Goal: Task Accomplishment & Management: Complete application form

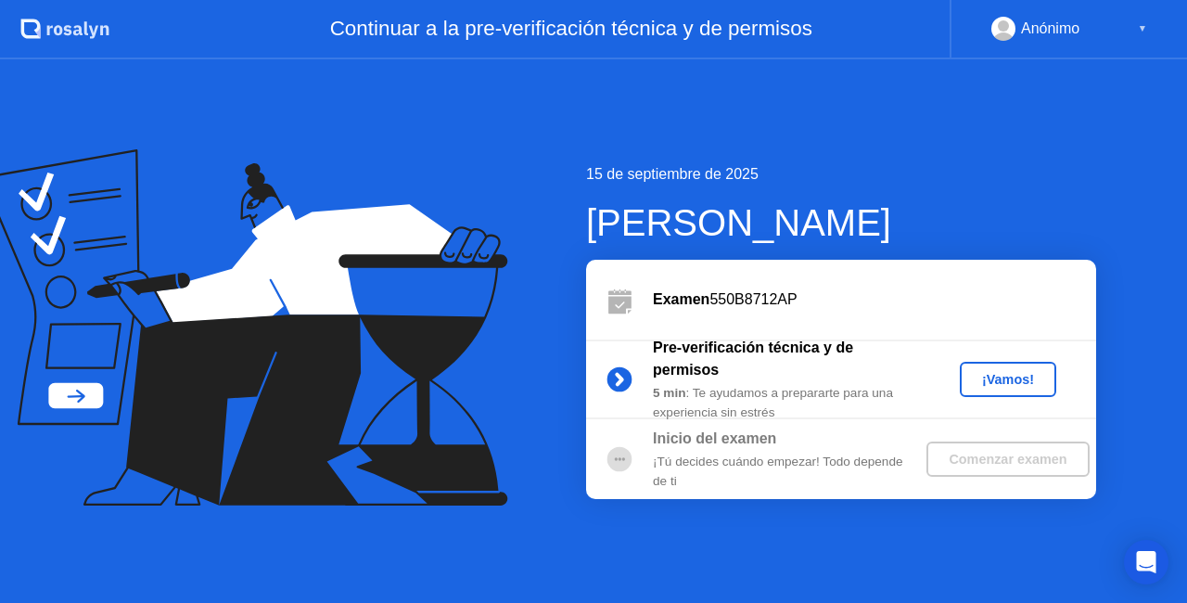
click at [1032, 378] on div "¡Vamos!" at bounding box center [1009, 379] width 82 height 15
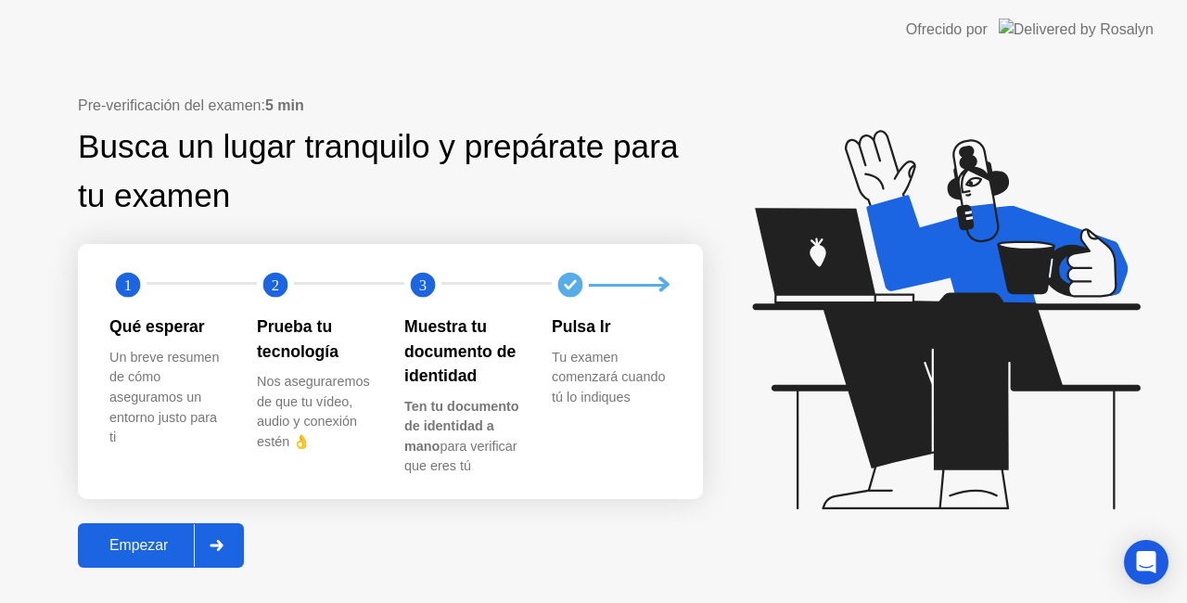
click at [178, 558] on button "Empezar" at bounding box center [161, 545] width 166 height 45
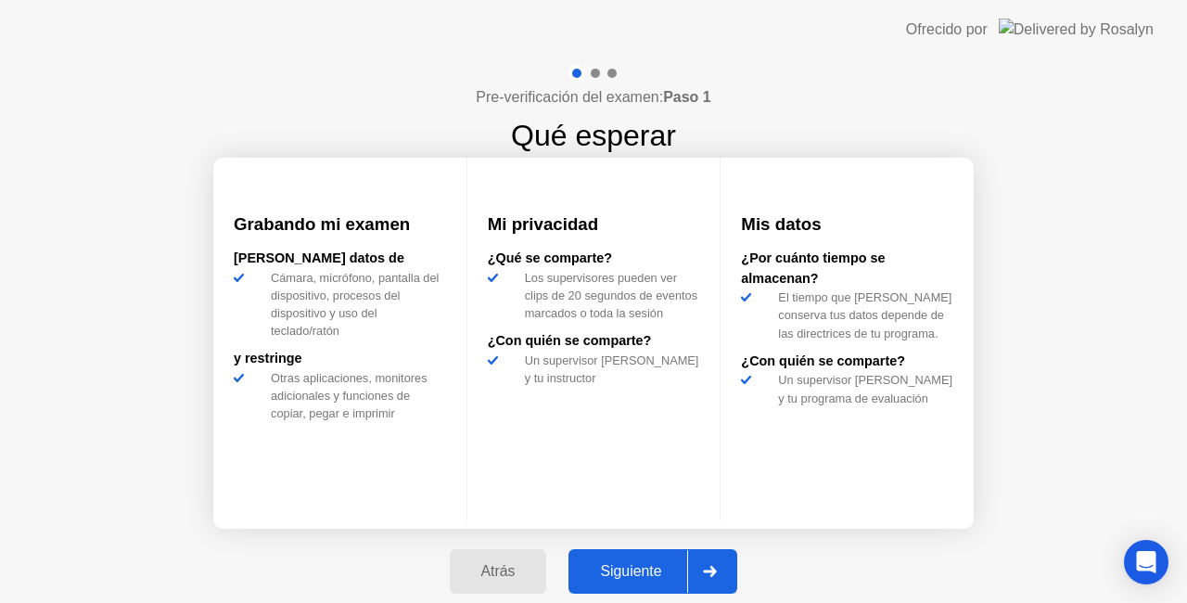
click at [655, 545] on div "Atrás Siguiente" at bounding box center [594, 571] width 311 height 85
click at [659, 570] on div "Siguiente" at bounding box center [630, 571] width 113 height 17
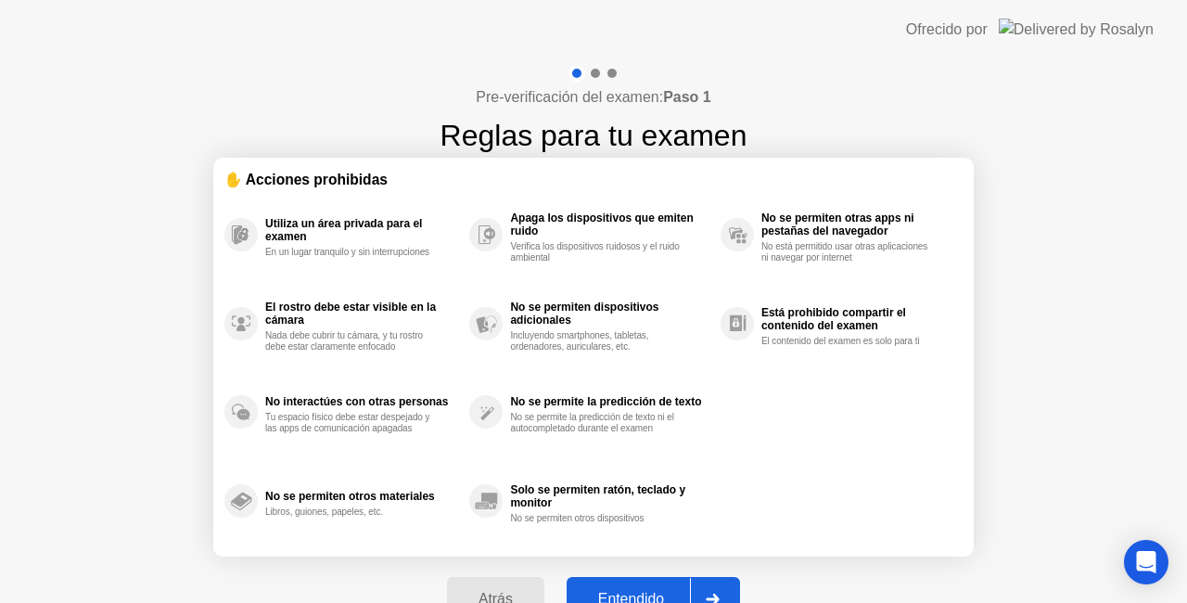
click at [652, 586] on button "Entendido" at bounding box center [653, 599] width 173 height 45
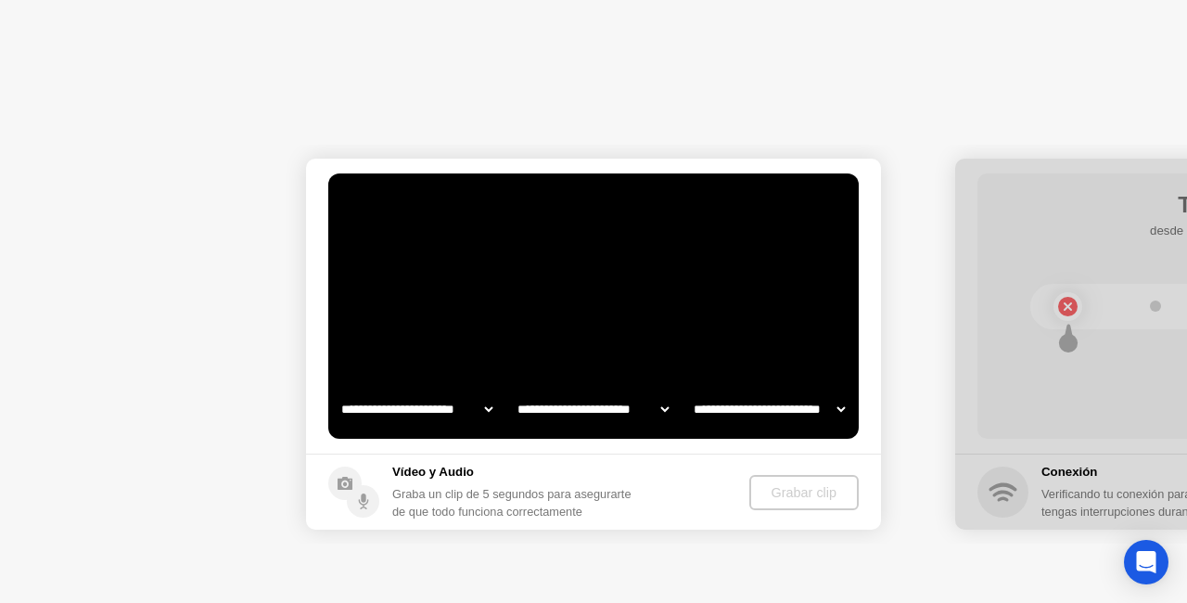
select select "**********"
select select "*******"
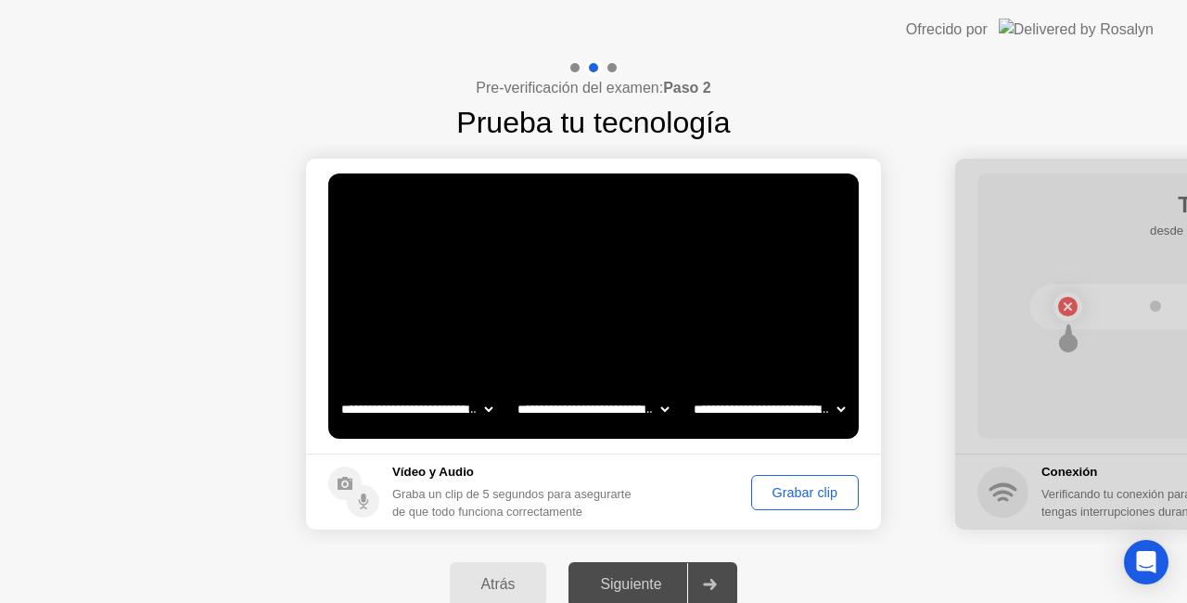
click at [785, 479] on button "Grabar clip" at bounding box center [805, 492] width 108 height 35
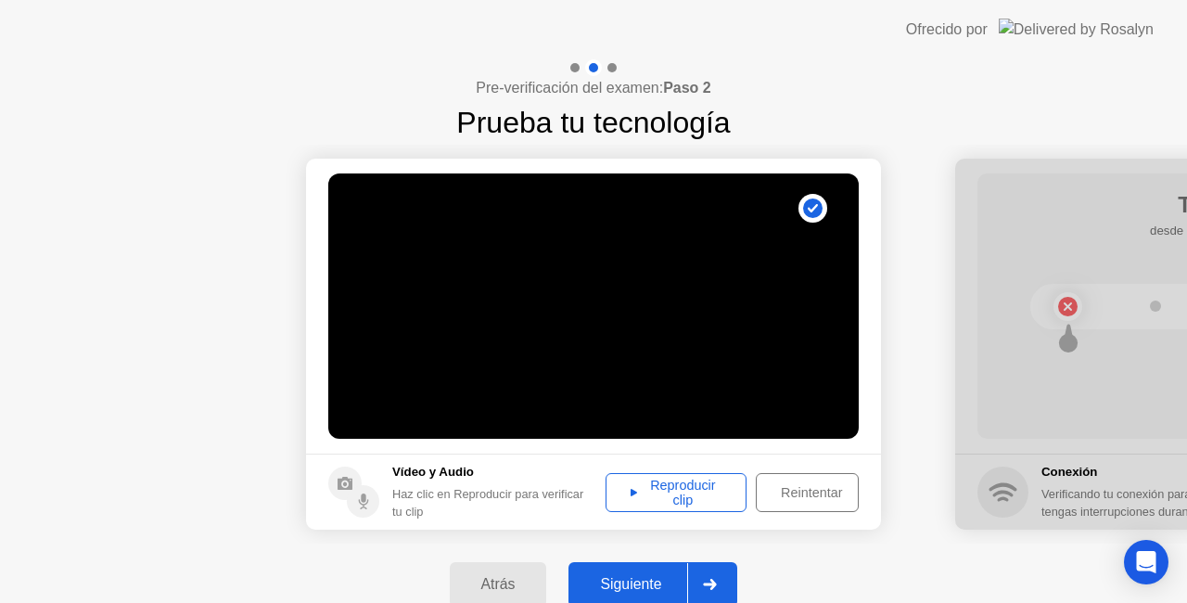
click at [703, 487] on div "Reproducir clip" at bounding box center [676, 493] width 128 height 30
drag, startPoint x: 641, startPoint y: 588, endPoint x: 630, endPoint y: 592, distance: 11.7
click at [644, 573] on button "Siguiente" at bounding box center [653, 584] width 169 height 45
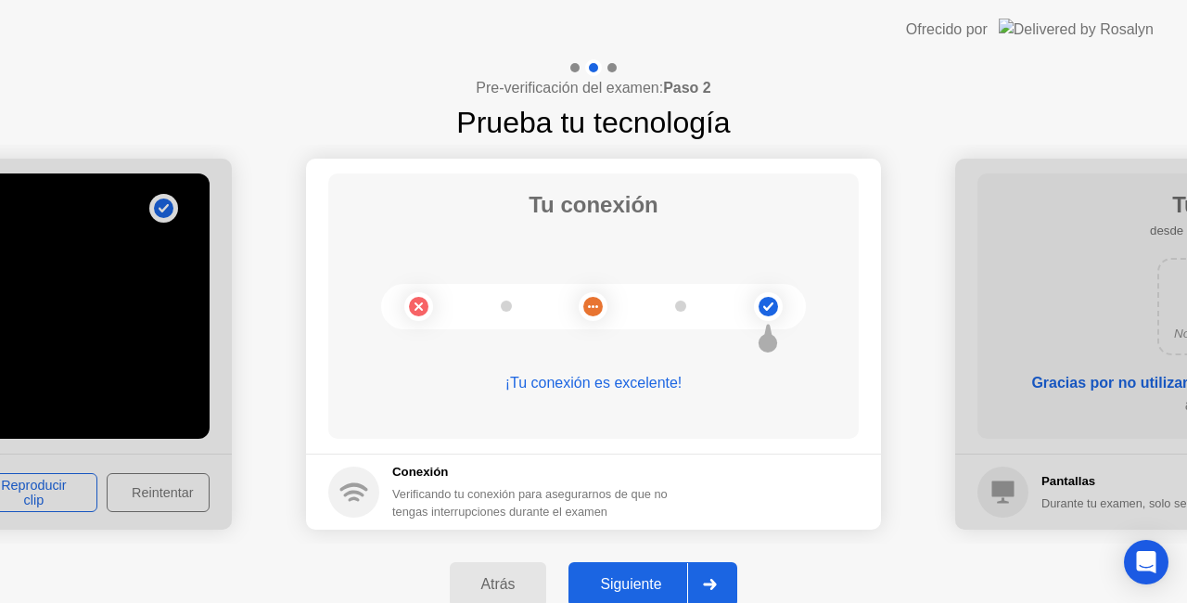
click at [642, 566] on button "Siguiente" at bounding box center [653, 584] width 169 height 45
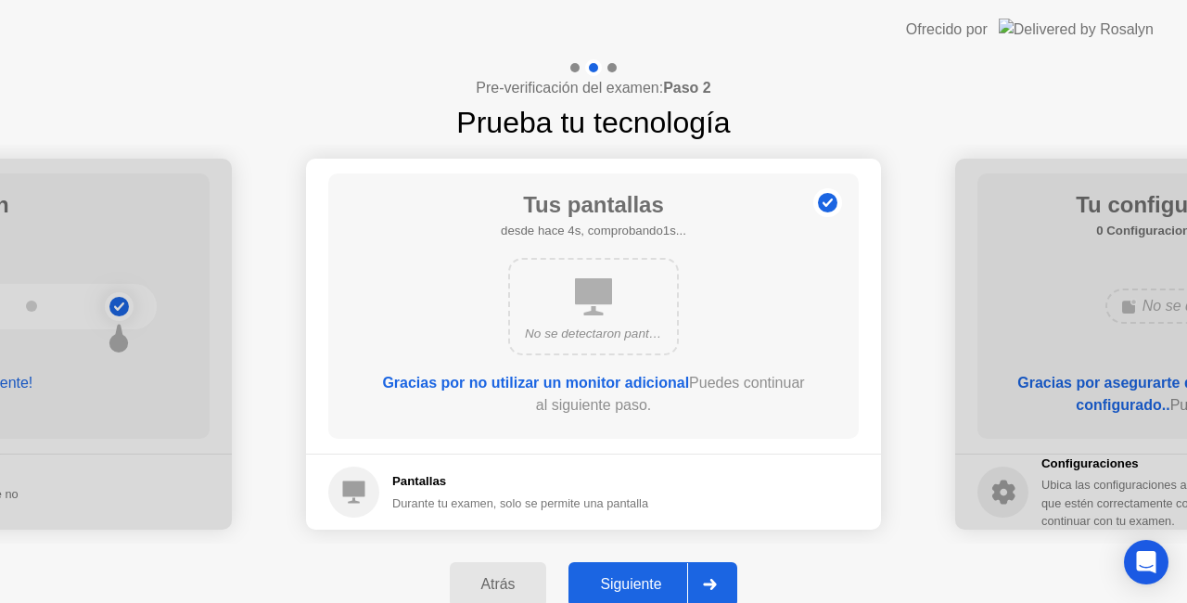
click at [651, 576] on div "Siguiente" at bounding box center [630, 584] width 113 height 17
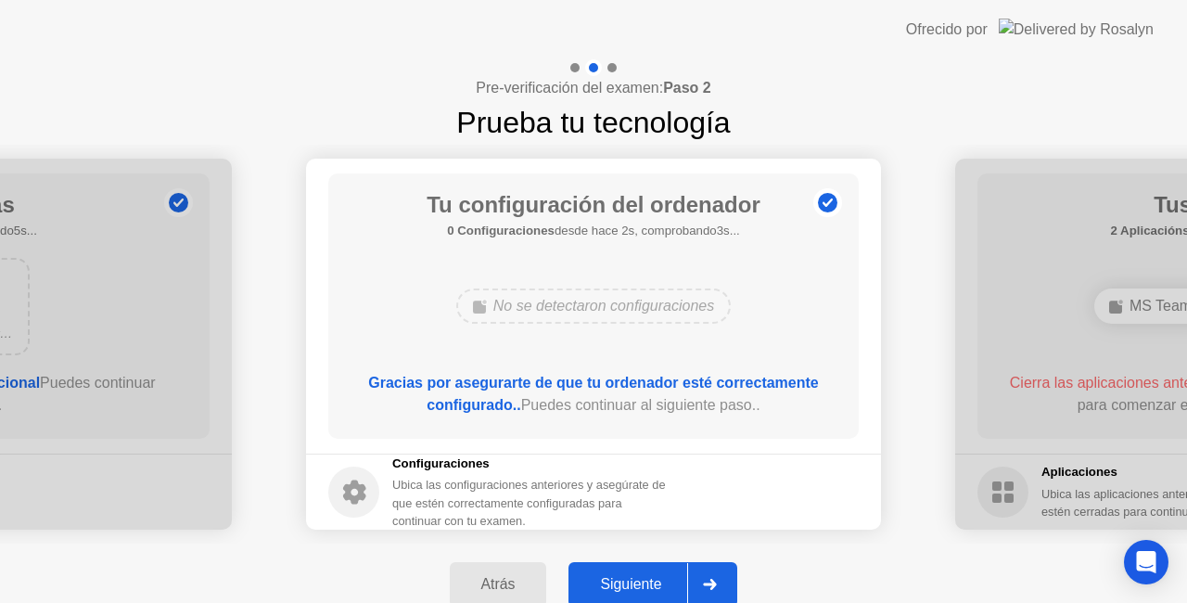
click at [649, 569] on button "Siguiente" at bounding box center [653, 584] width 169 height 45
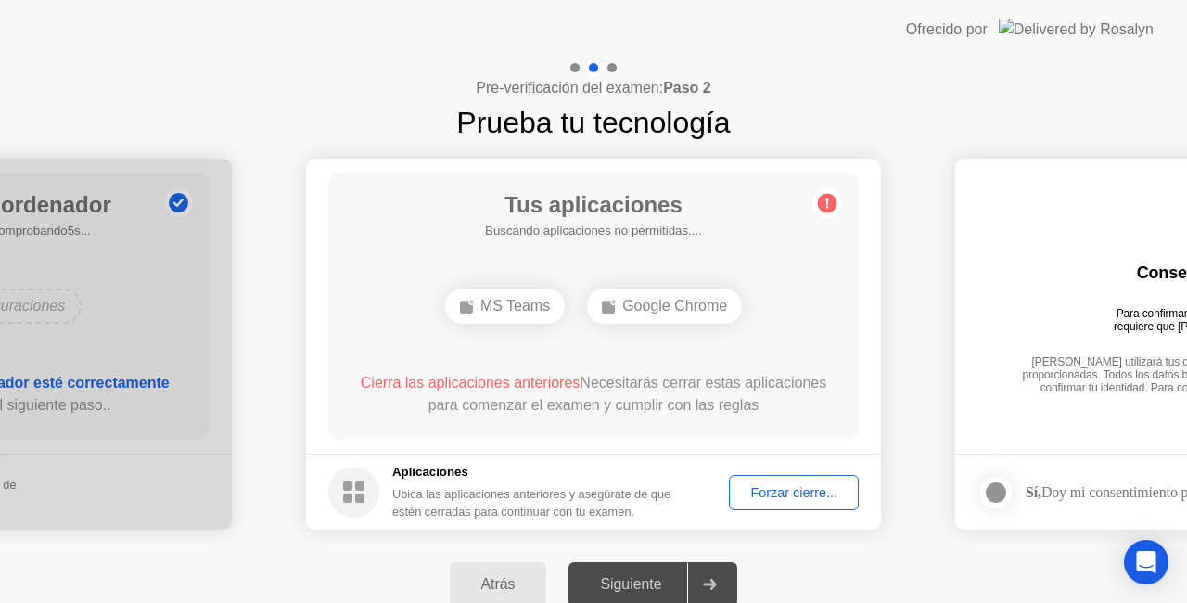
click at [767, 501] on button "Forzar cierre..." at bounding box center [794, 492] width 130 height 35
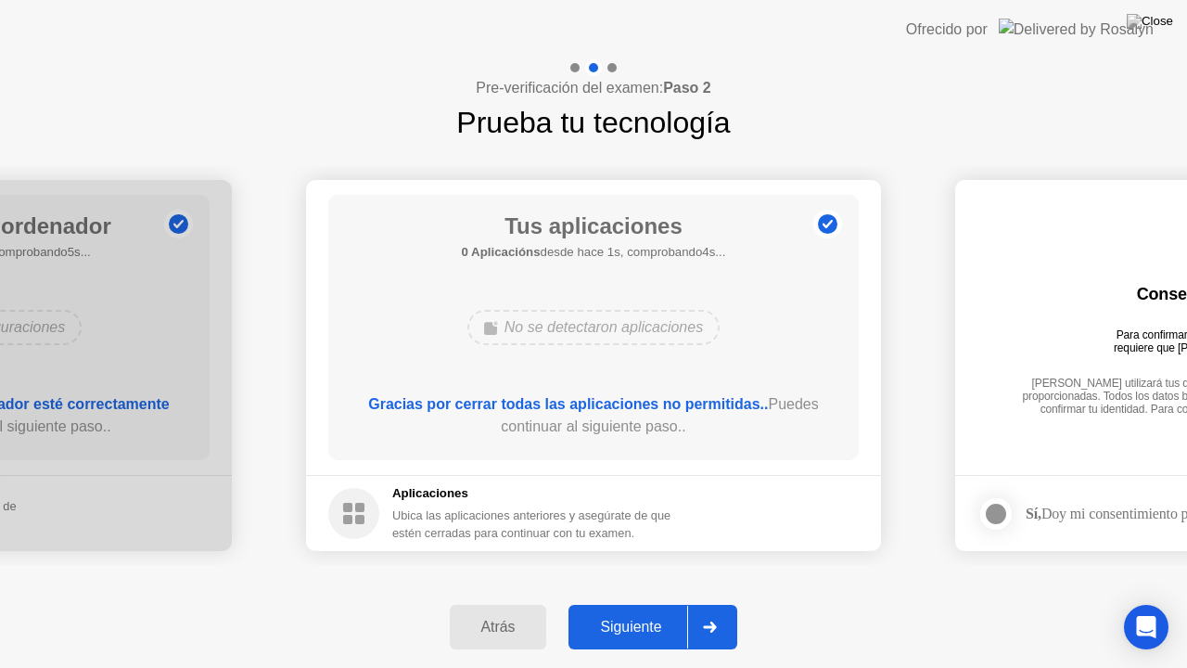
click at [625, 602] on div "Siguiente" at bounding box center [630, 627] width 113 height 17
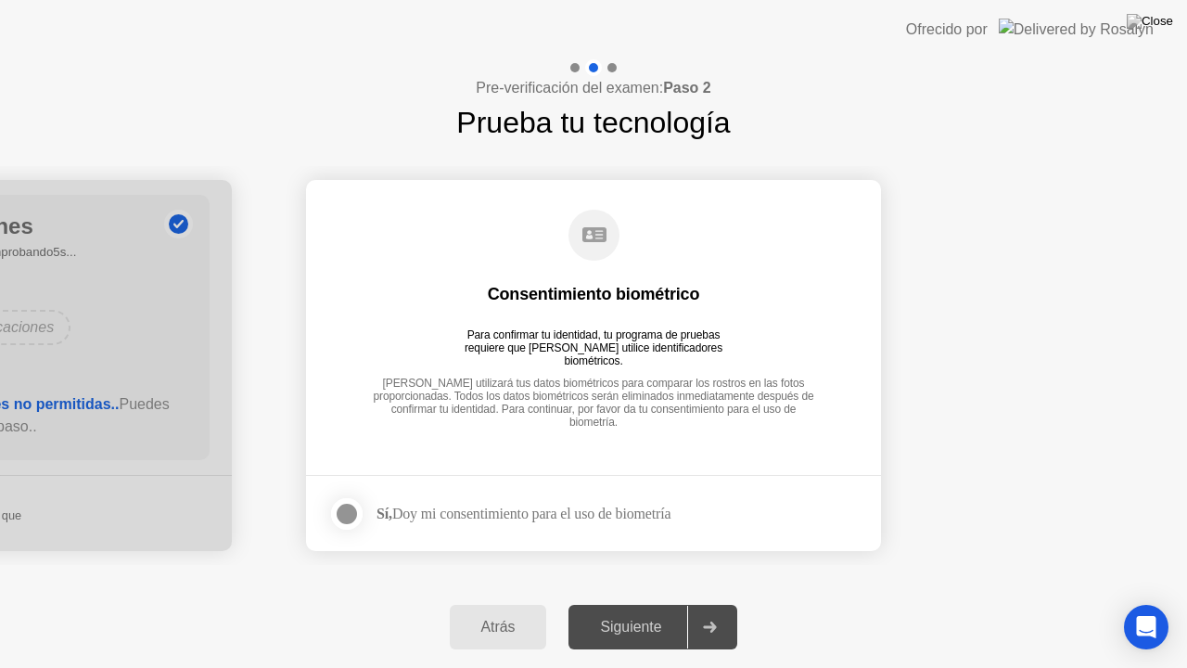
drag, startPoint x: 313, startPoint y: 505, endPoint x: 327, endPoint y: 515, distance: 17.3
click at [313, 506] on footer "Sí, Doy mi consentimiento para el uso de biometría" at bounding box center [593, 513] width 575 height 76
click at [356, 524] on div at bounding box center [347, 514] width 22 height 22
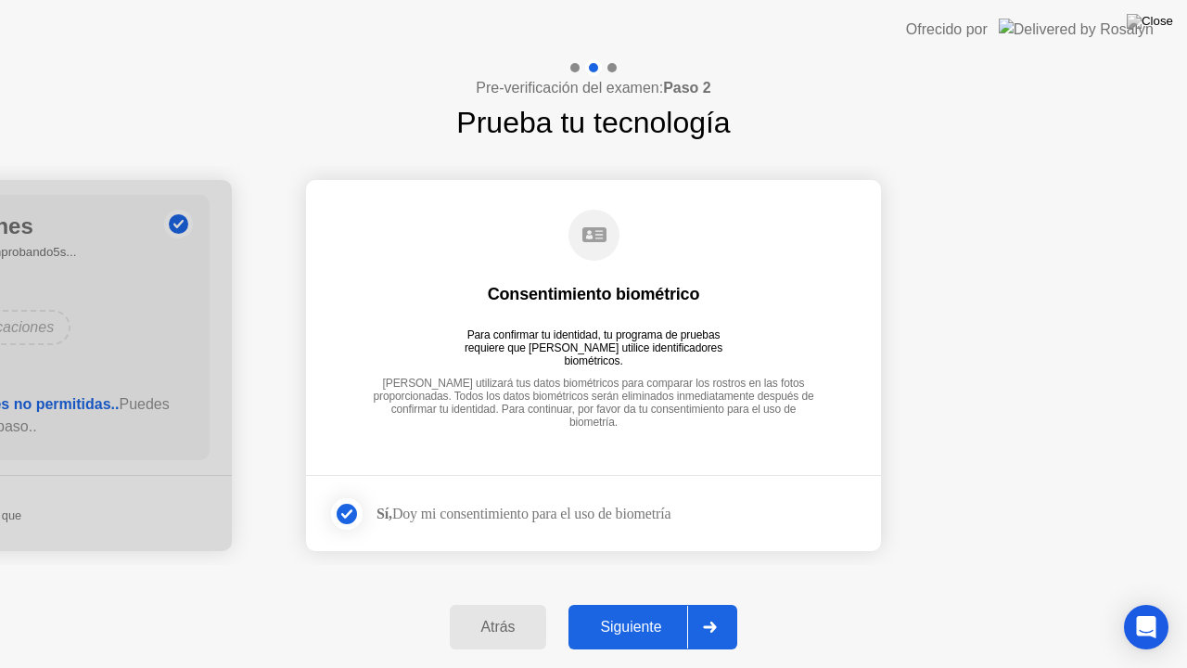
click at [644, 602] on div "Siguiente" at bounding box center [630, 627] width 113 height 17
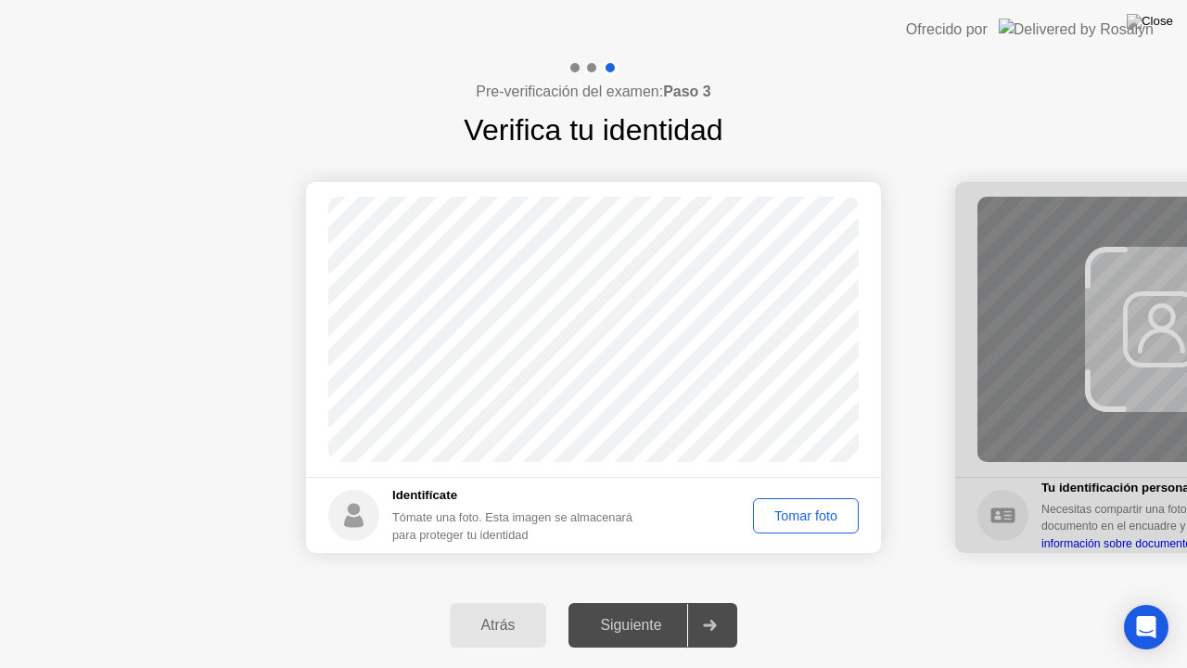
click at [800, 508] on div "Tomar foto" at bounding box center [806, 515] width 93 height 15
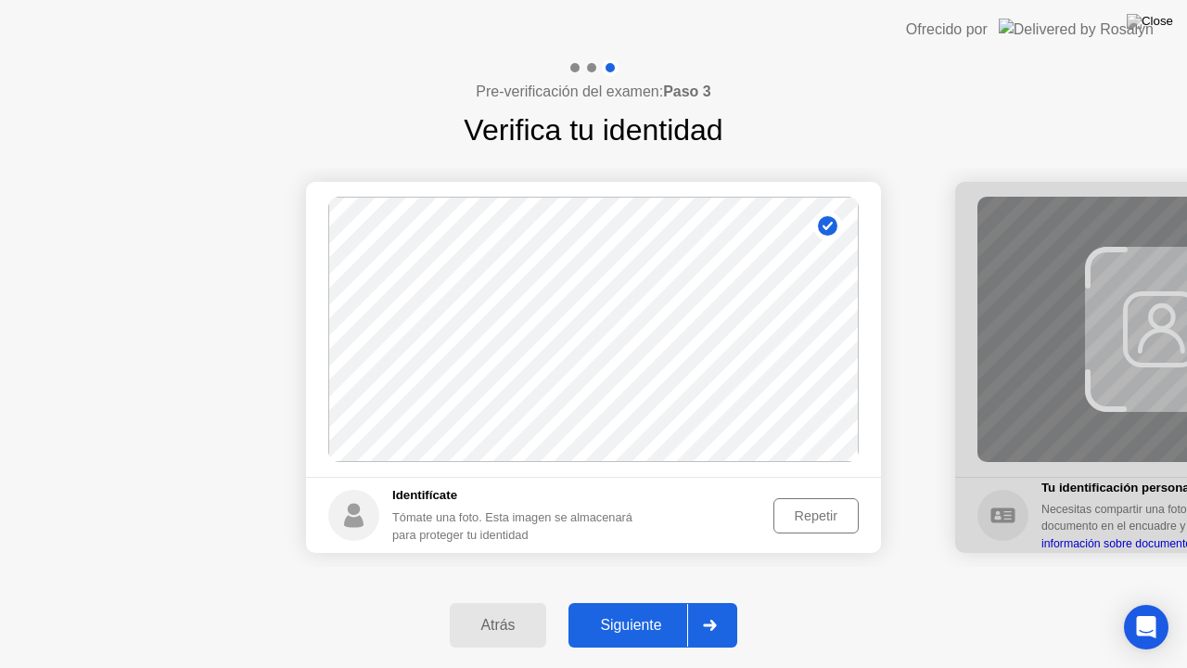
click at [679, 602] on div "Siguiente" at bounding box center [630, 625] width 113 height 17
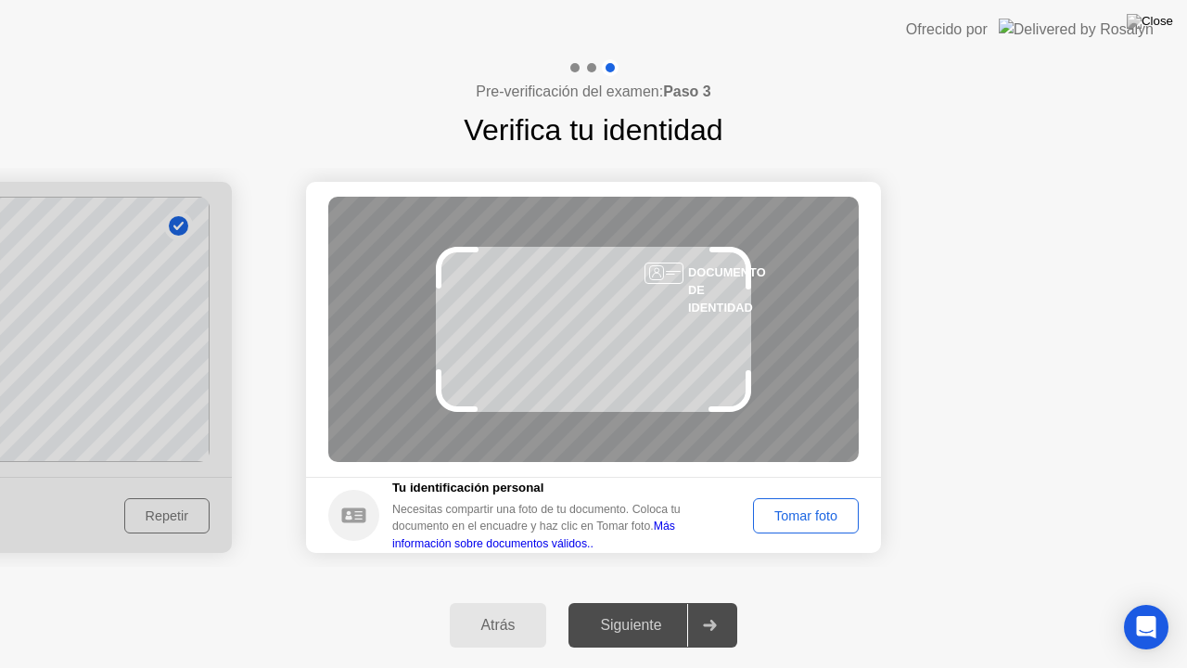
click at [774, 521] on div "Tomar foto" at bounding box center [806, 515] width 93 height 15
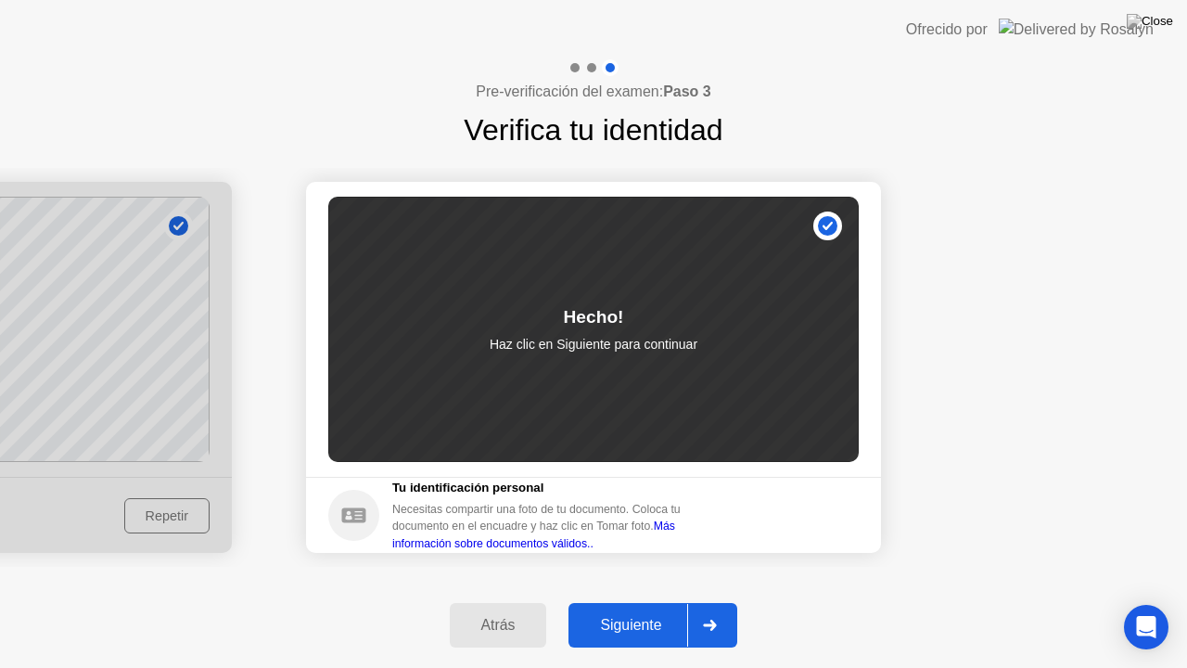
click at [630, 602] on div "Siguiente" at bounding box center [630, 625] width 113 height 17
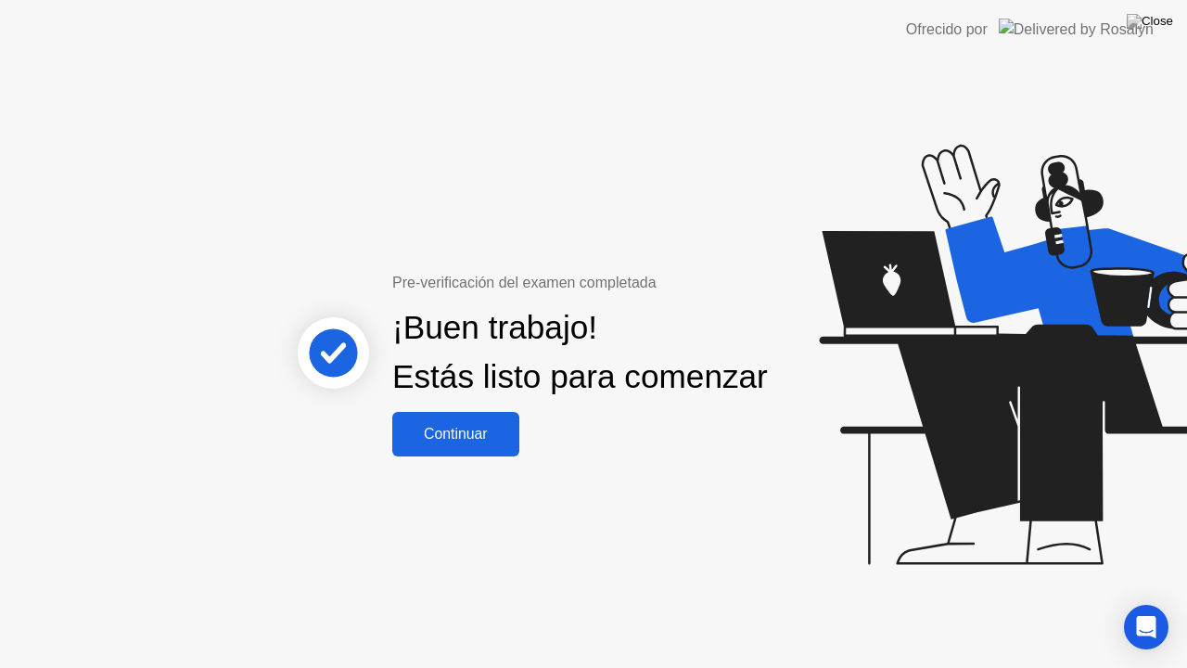
click at [486, 442] on div "Continuar" at bounding box center [456, 434] width 116 height 17
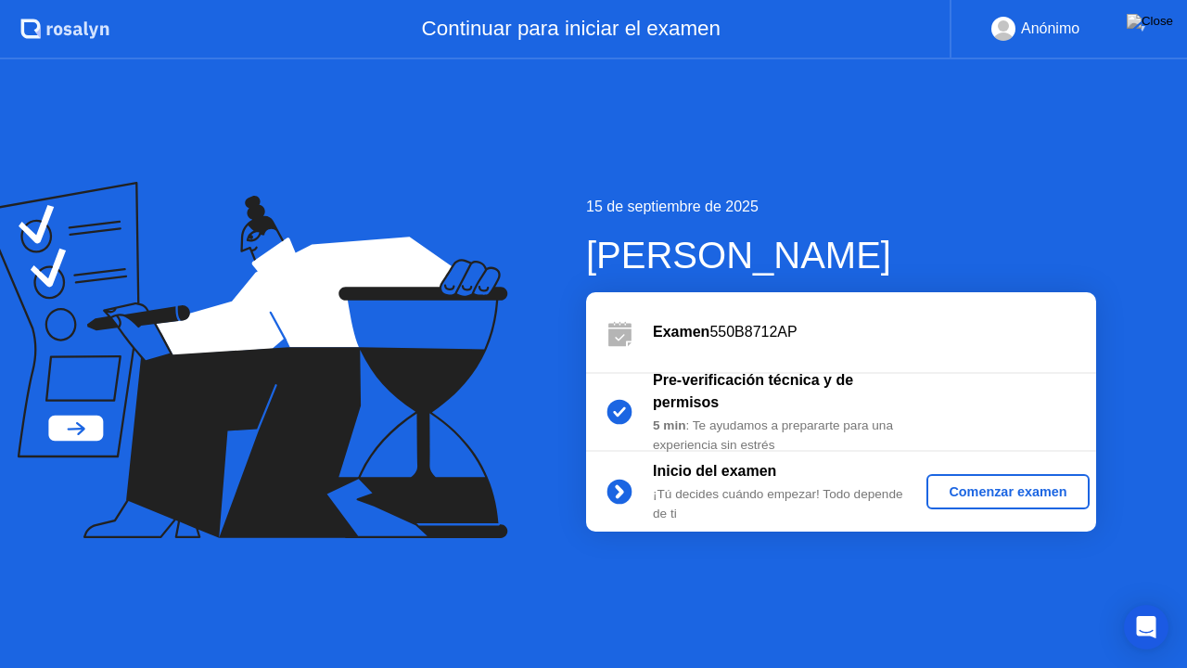
click at [981, 484] on div "Comenzar examen" at bounding box center [1007, 491] width 147 height 15
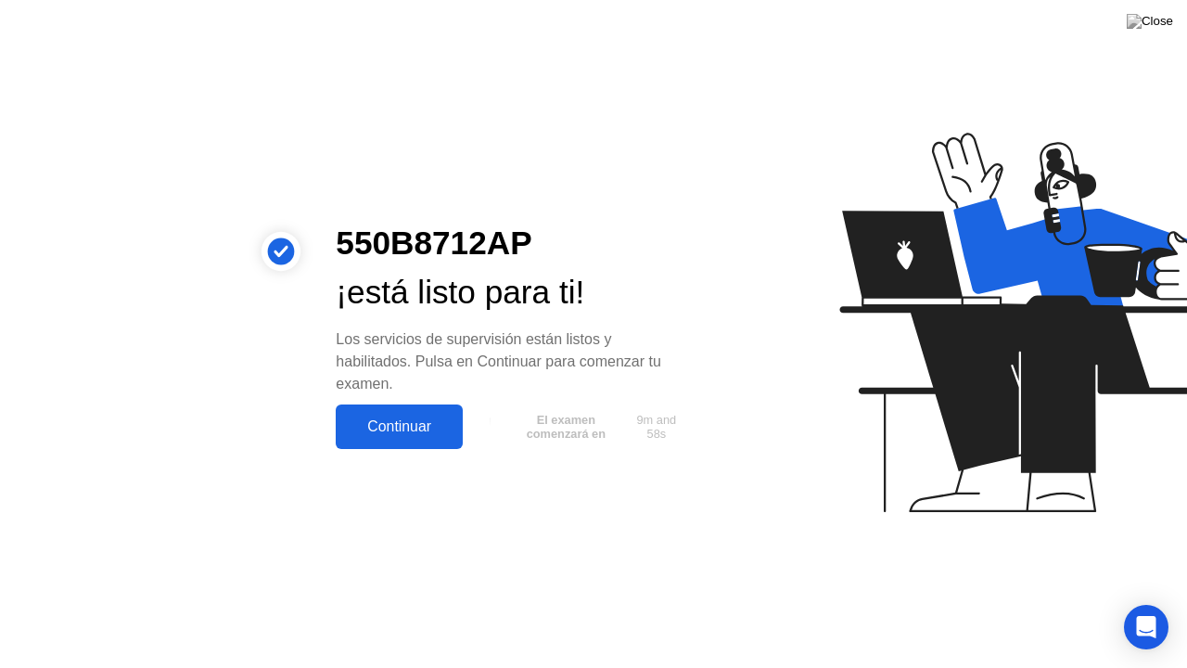
click at [435, 418] on div "Continuar" at bounding box center [399, 426] width 116 height 17
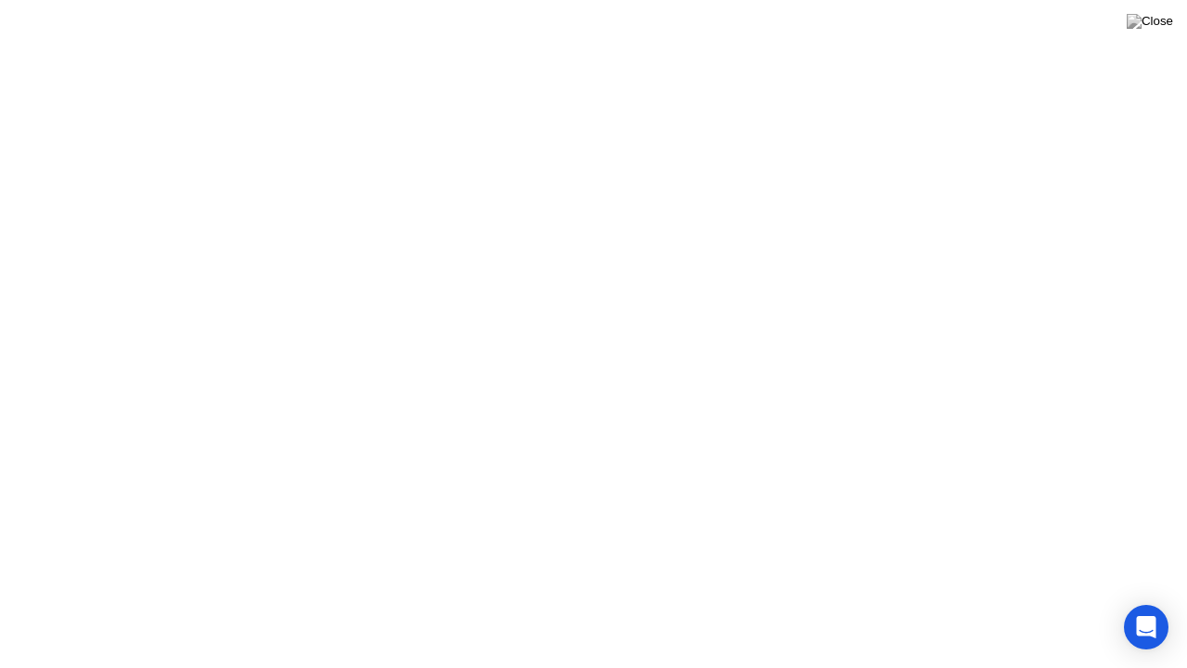
click div
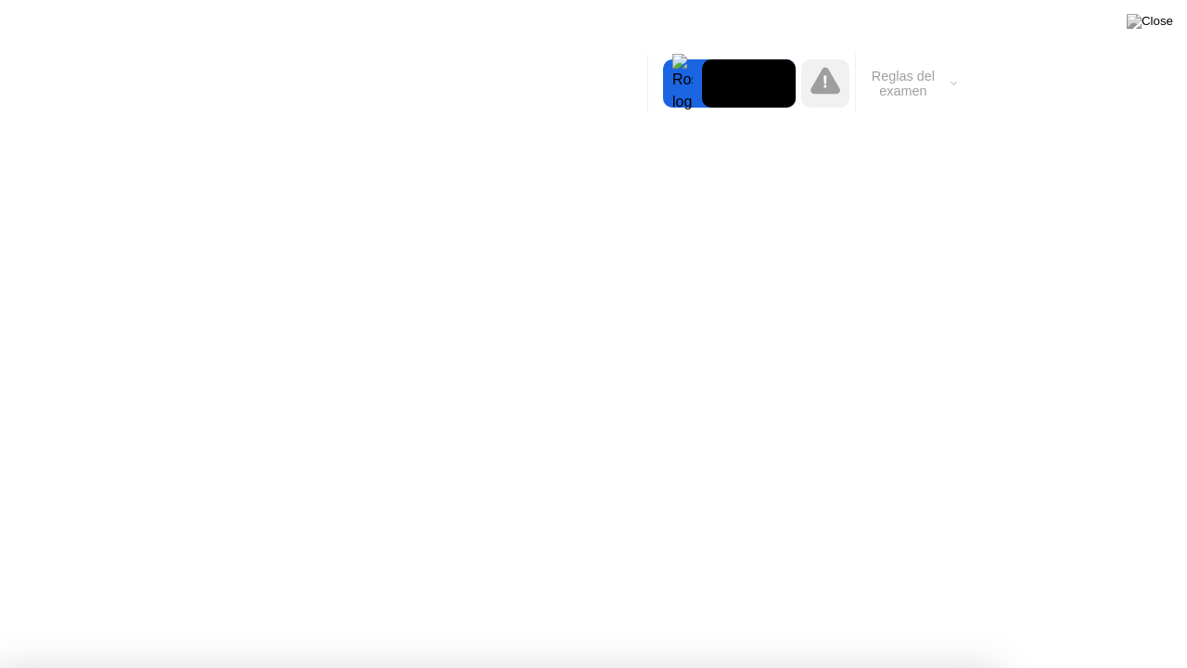
click at [1186, 602] on div at bounding box center [593, 668] width 1187 height 0
click at [1128, 602] on div at bounding box center [593, 668] width 1187 height 0
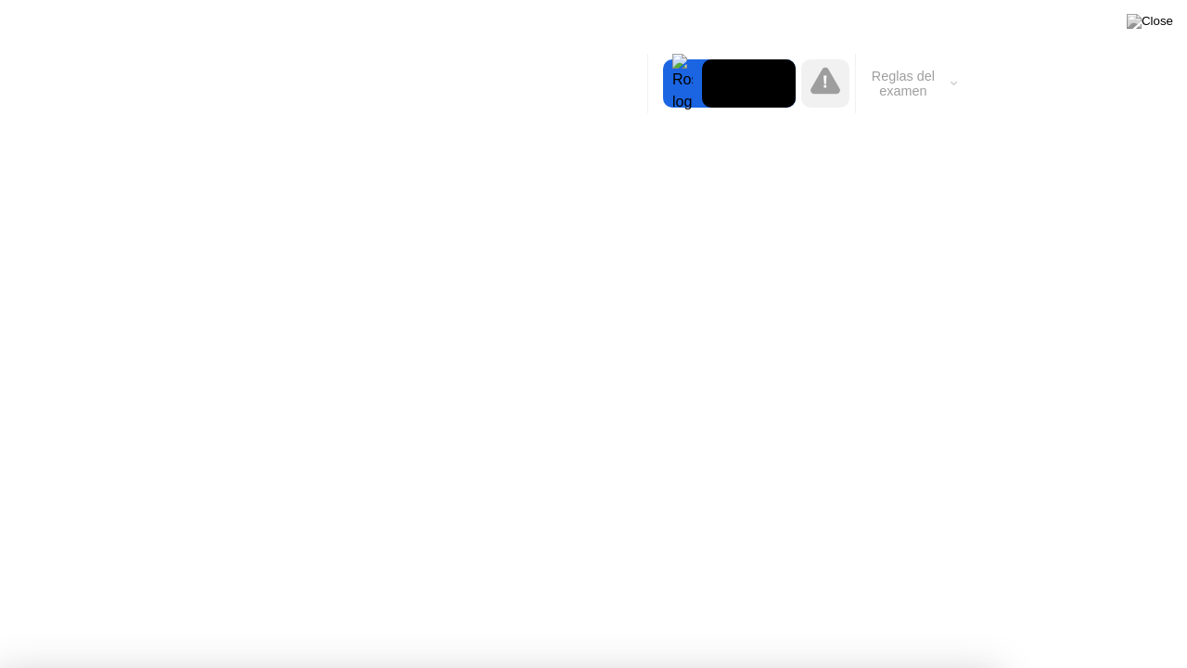
click at [848, 96] on div at bounding box center [825, 83] width 48 height 48
drag, startPoint x: 721, startPoint y: 212, endPoint x: 692, endPoint y: 233, distance: 35.8
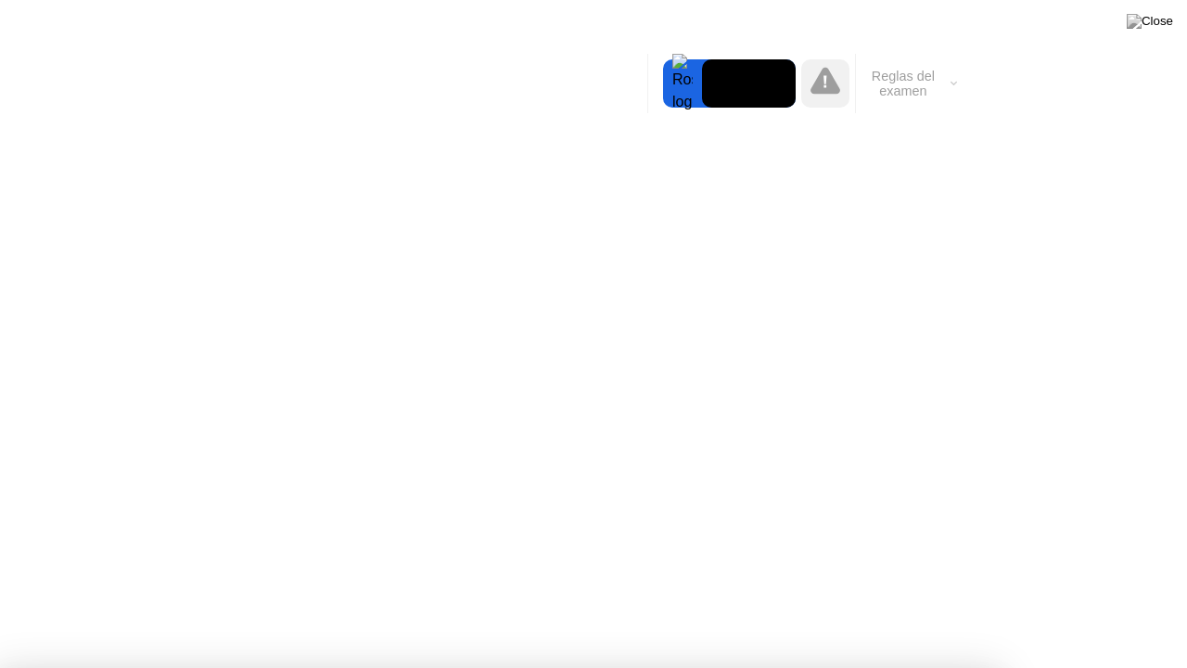
drag, startPoint x: 1073, startPoint y: 38, endPoint x: 877, endPoint y: 45, distance: 196.8
click at [1071, 602] on div at bounding box center [593, 668] width 1187 height 0
click at [824, 602] on div at bounding box center [593, 668] width 1187 height 0
drag, startPoint x: 757, startPoint y: 269, endPoint x: 738, endPoint y: 325, distance: 58.7
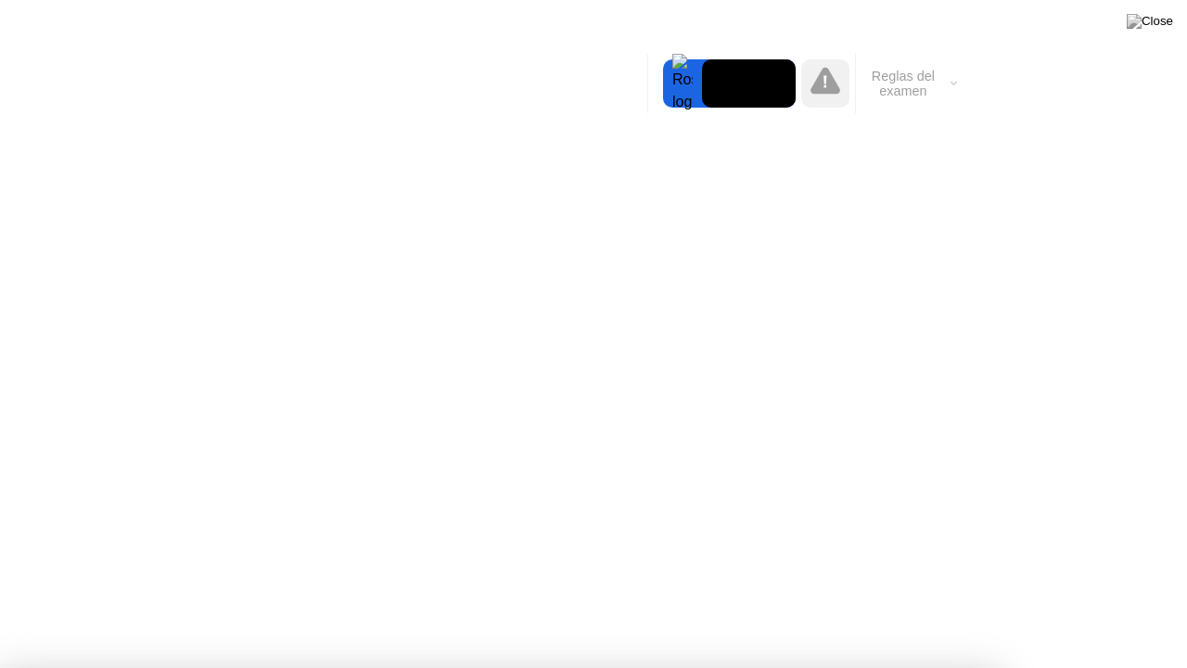
drag, startPoint x: 751, startPoint y: 371, endPoint x: 809, endPoint y: 380, distance: 58.3
drag, startPoint x: 905, startPoint y: 383, endPoint x: 929, endPoint y: 375, distance: 24.6
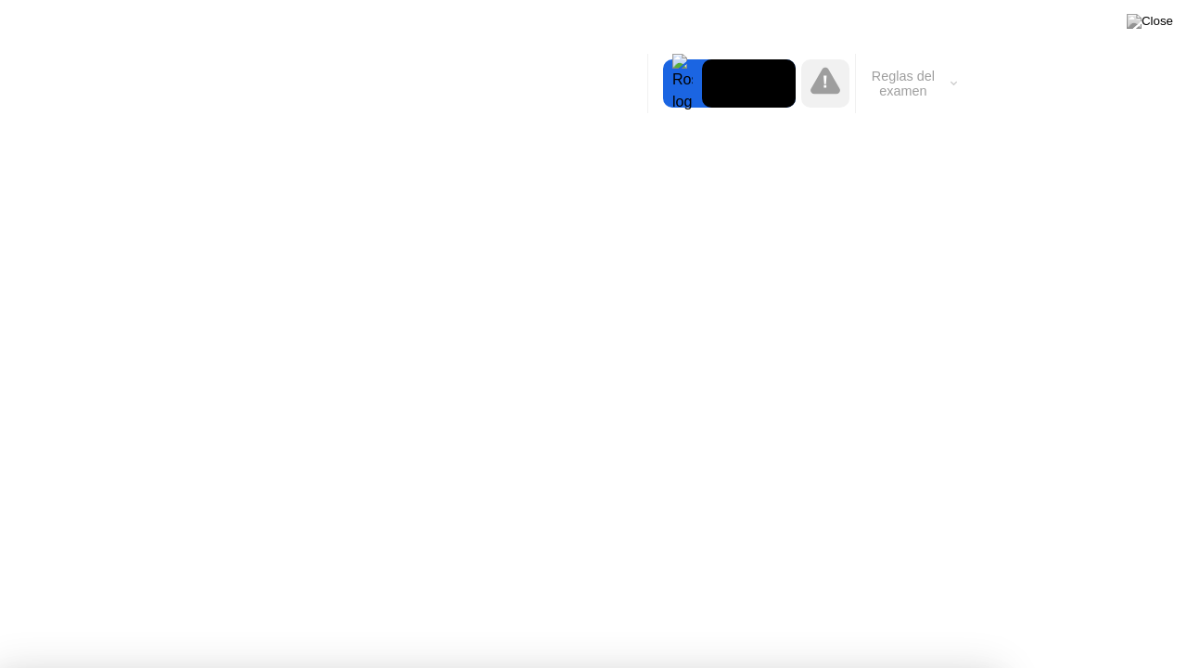
click at [558, 602] on div at bounding box center [593, 668] width 1187 height 0
